Goal: Task Accomplishment & Management: Use online tool/utility

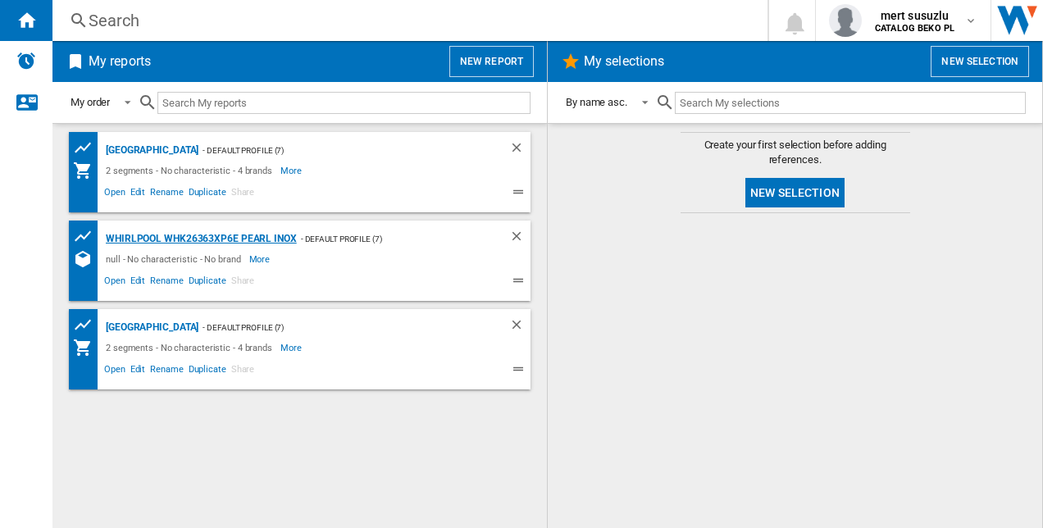
click at [180, 233] on div "WHIRLPOOL WHK26363XP6E PEARL INOX" at bounding box center [199, 239] width 195 height 21
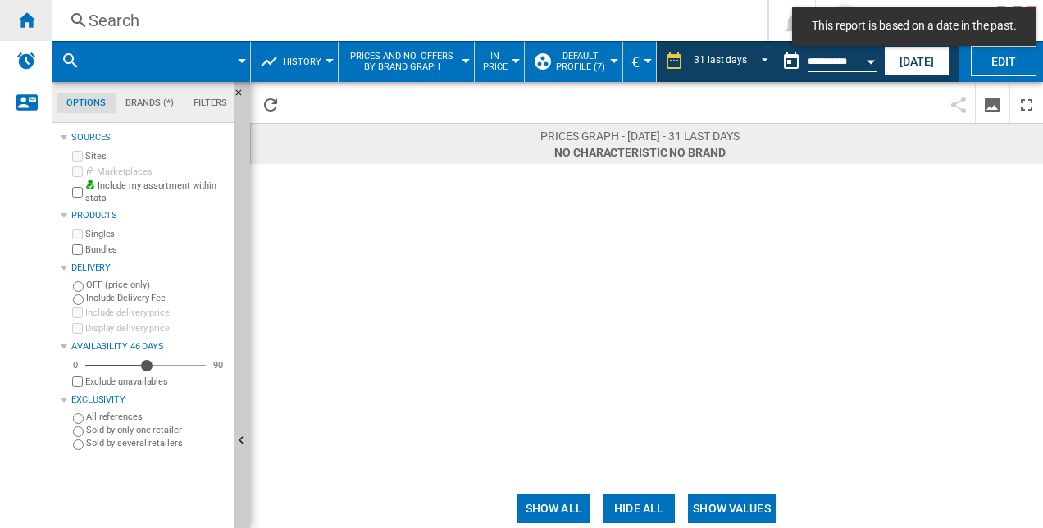
click at [26, 23] on ng-md-icon "Home" at bounding box center [26, 20] width 20 height 20
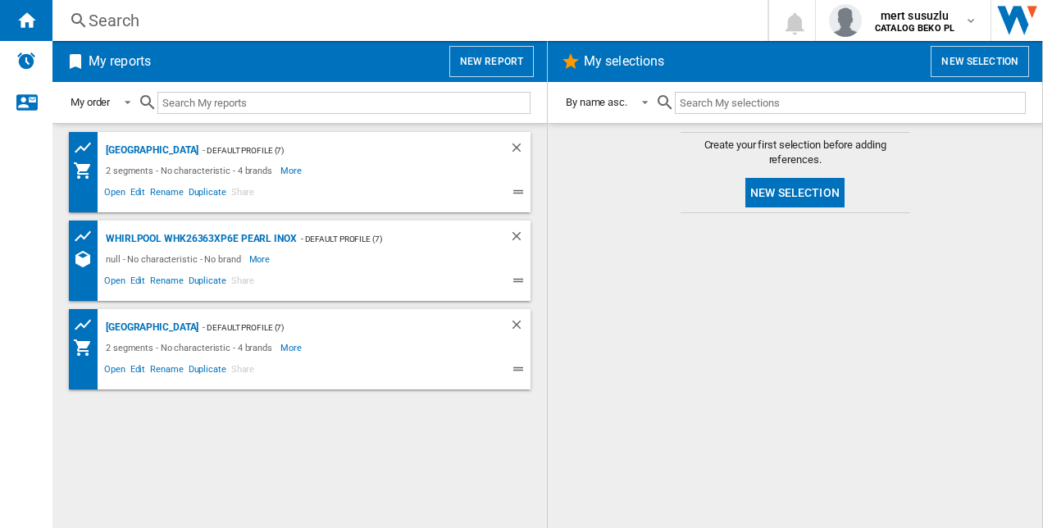
click at [998, 59] on button "New selection" at bounding box center [980, 61] width 98 height 31
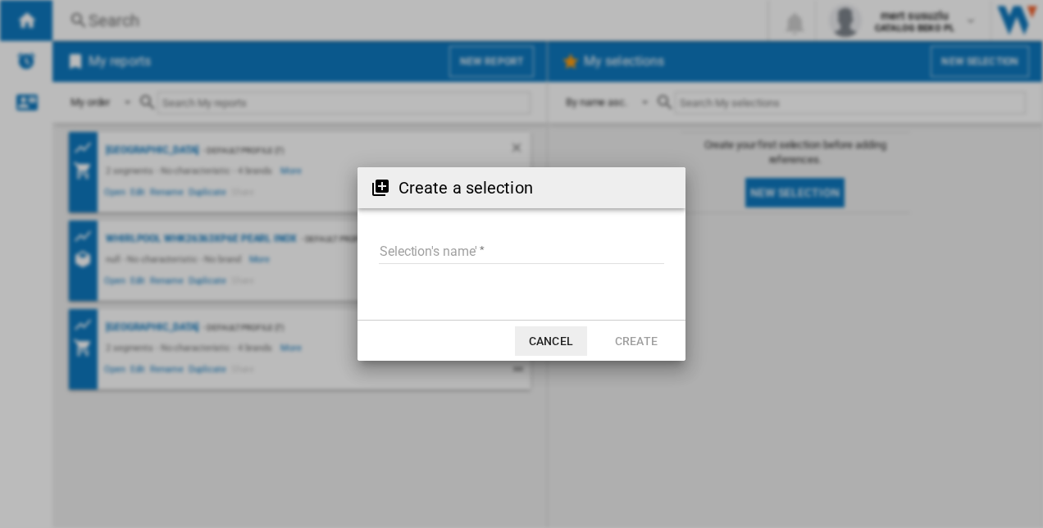
click at [481, 252] on input "Selection's name'" at bounding box center [521, 251] width 285 height 25
click at [560, 335] on button "Cancel" at bounding box center [551, 341] width 72 height 30
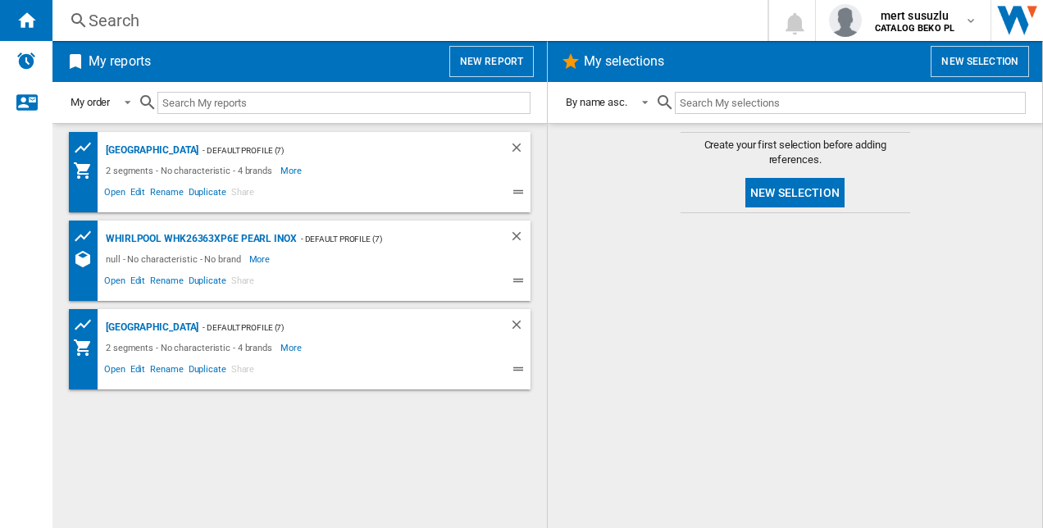
click at [472, 54] on button "New report" at bounding box center [491, 61] width 84 height 31
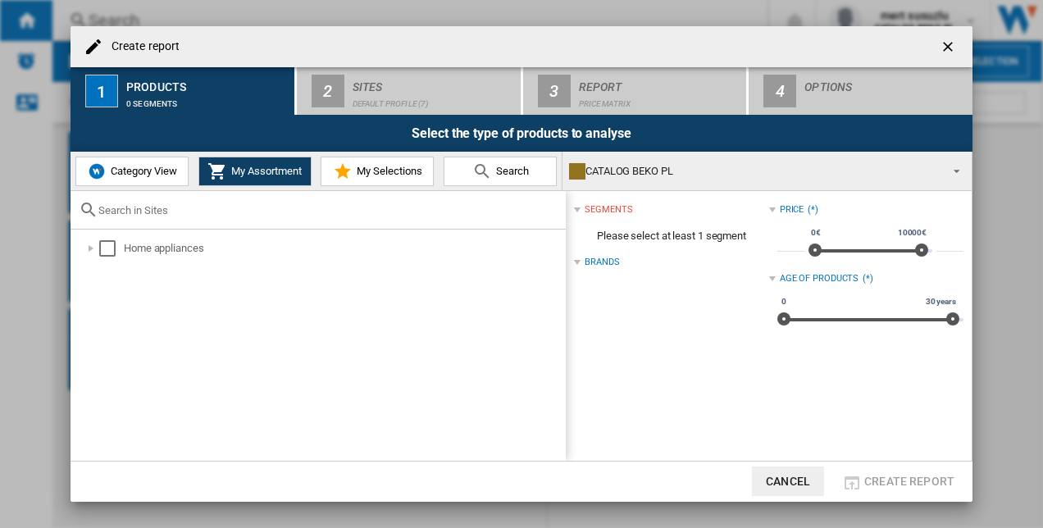
click at [950, 34] on button "button" at bounding box center [949, 46] width 33 height 33
